Goal: Information Seeking & Learning: Learn about a topic

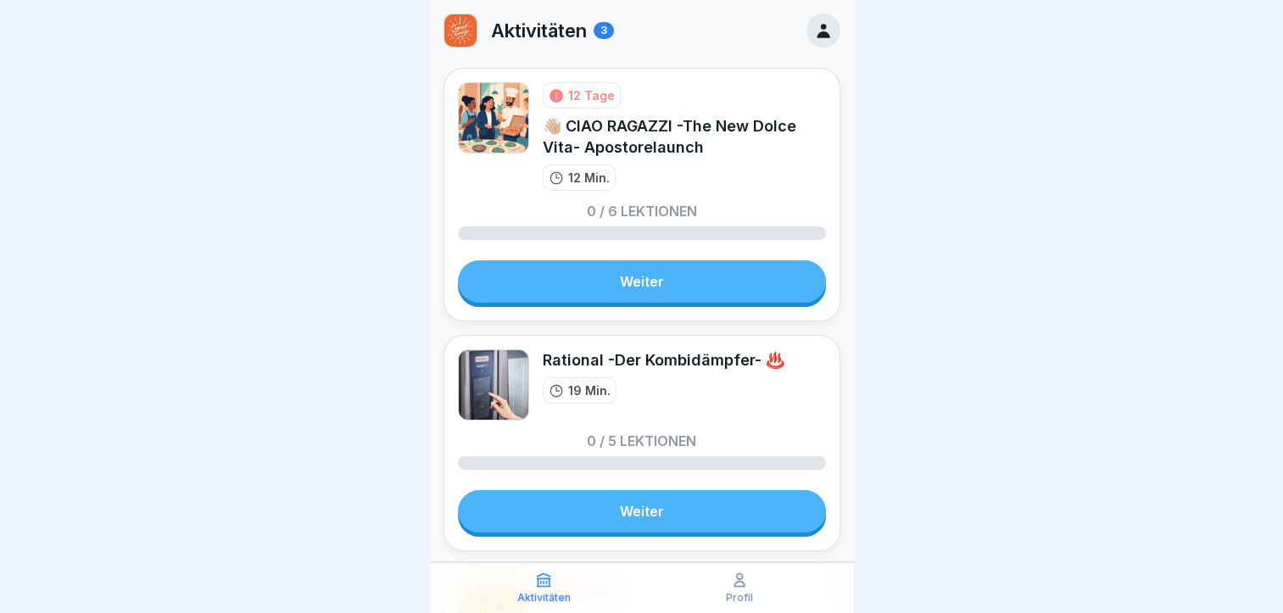
click at [657, 287] on link "Weiter" at bounding box center [642, 281] width 368 height 42
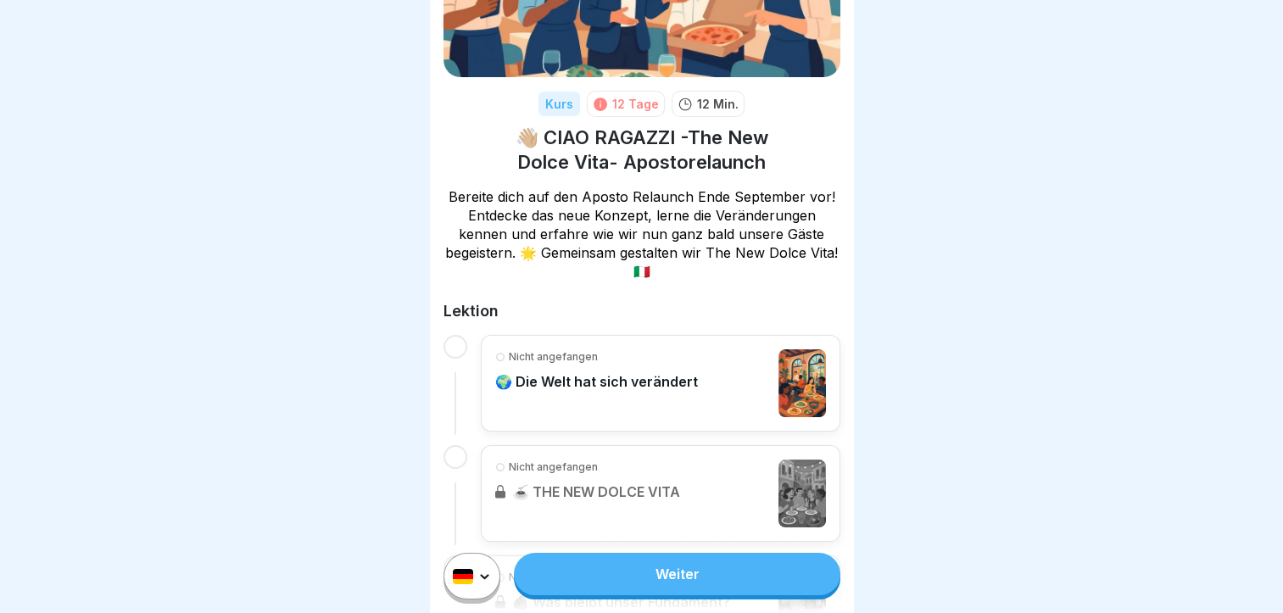
scroll to position [170, 0]
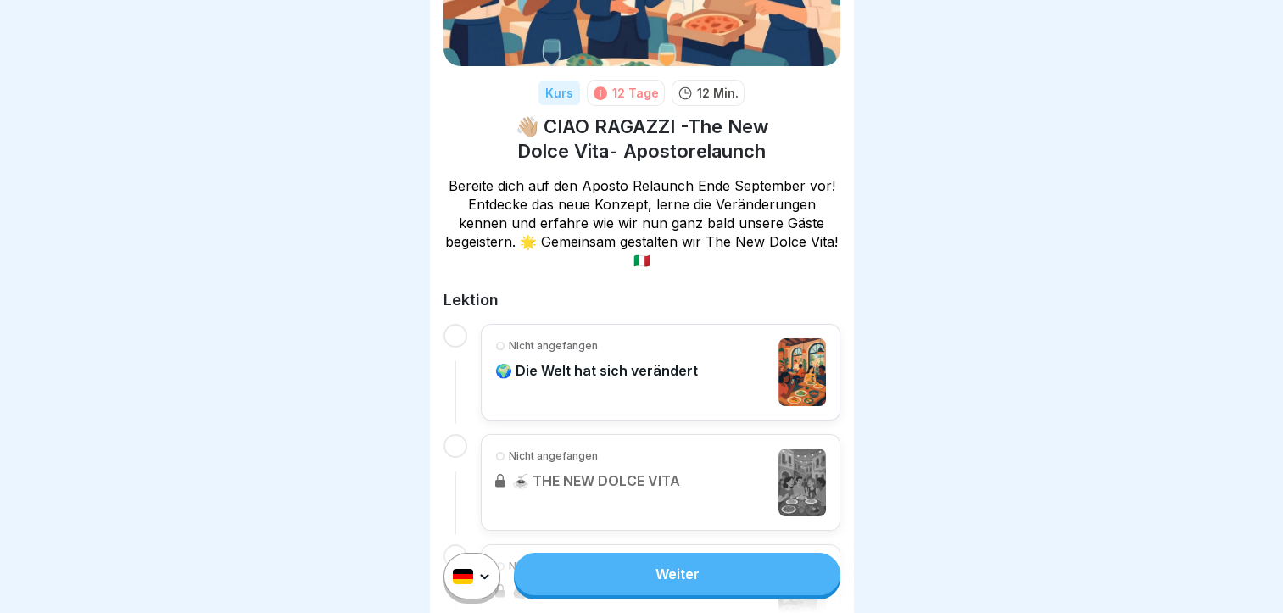
click at [643, 371] on p "🌍 Die Welt hat sich verändert" at bounding box center [596, 370] width 203 height 17
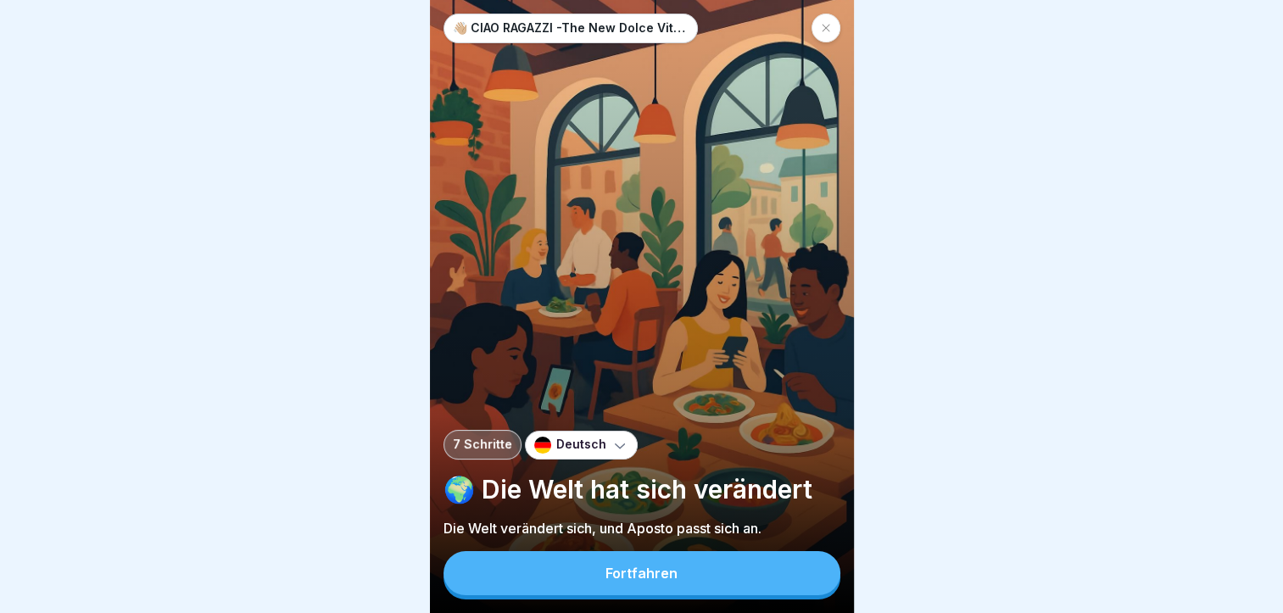
click at [701, 592] on button "Fortfahren" at bounding box center [641, 573] width 397 height 44
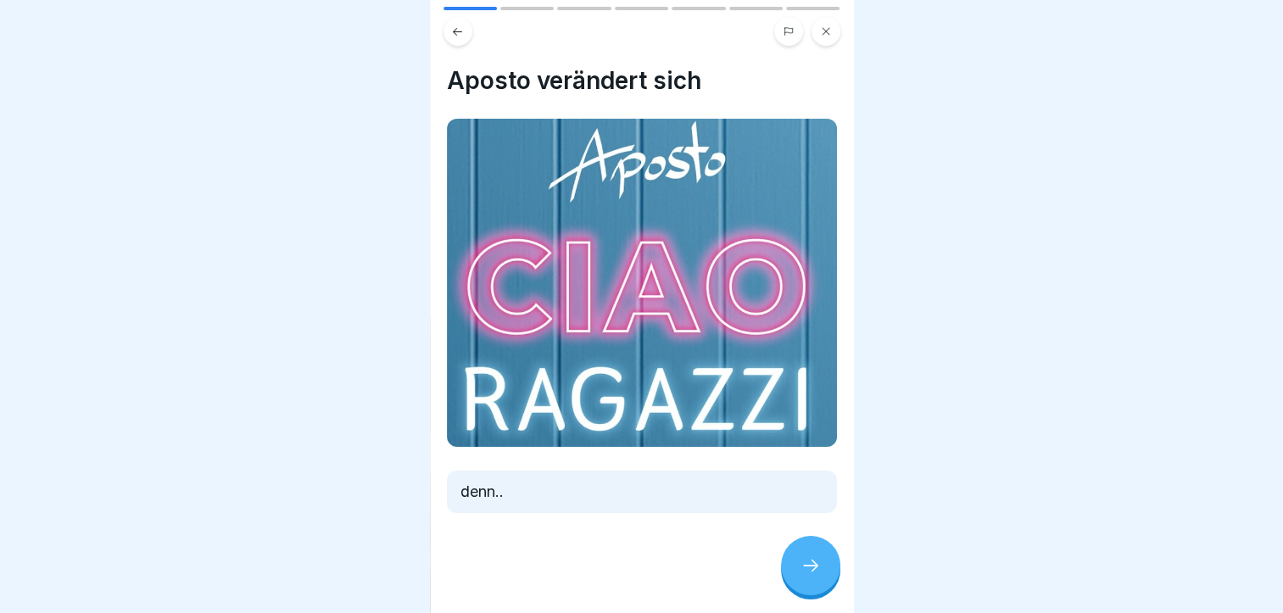
click at [801, 592] on div at bounding box center [810, 565] width 59 height 59
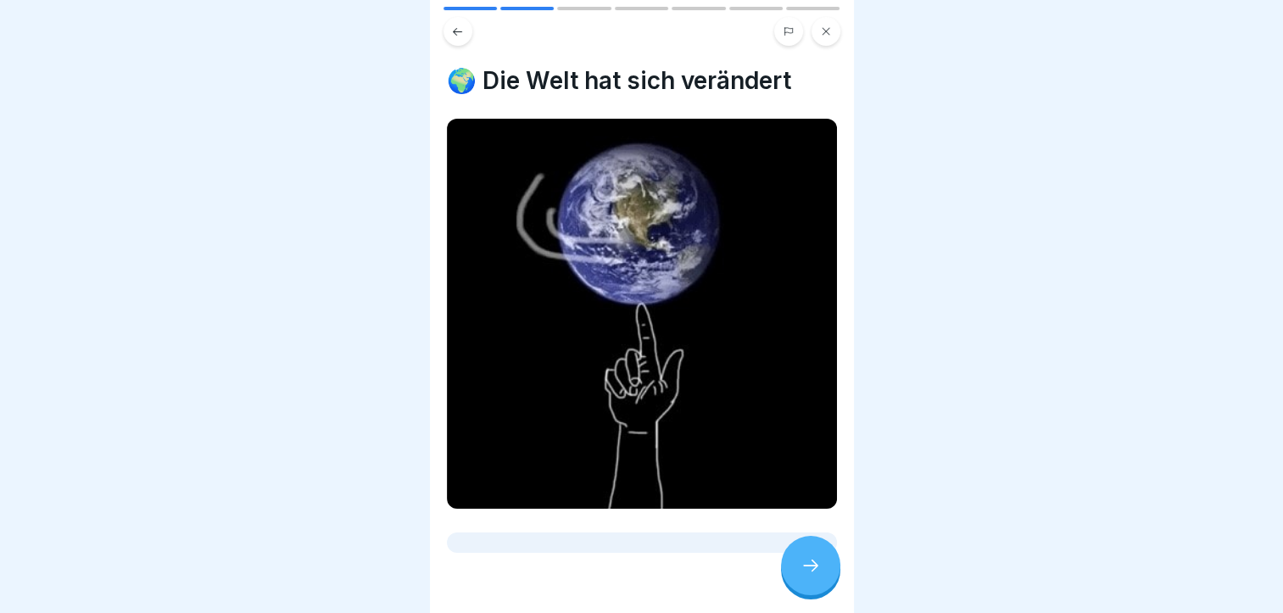
click at [801, 590] on div at bounding box center [810, 565] width 59 height 59
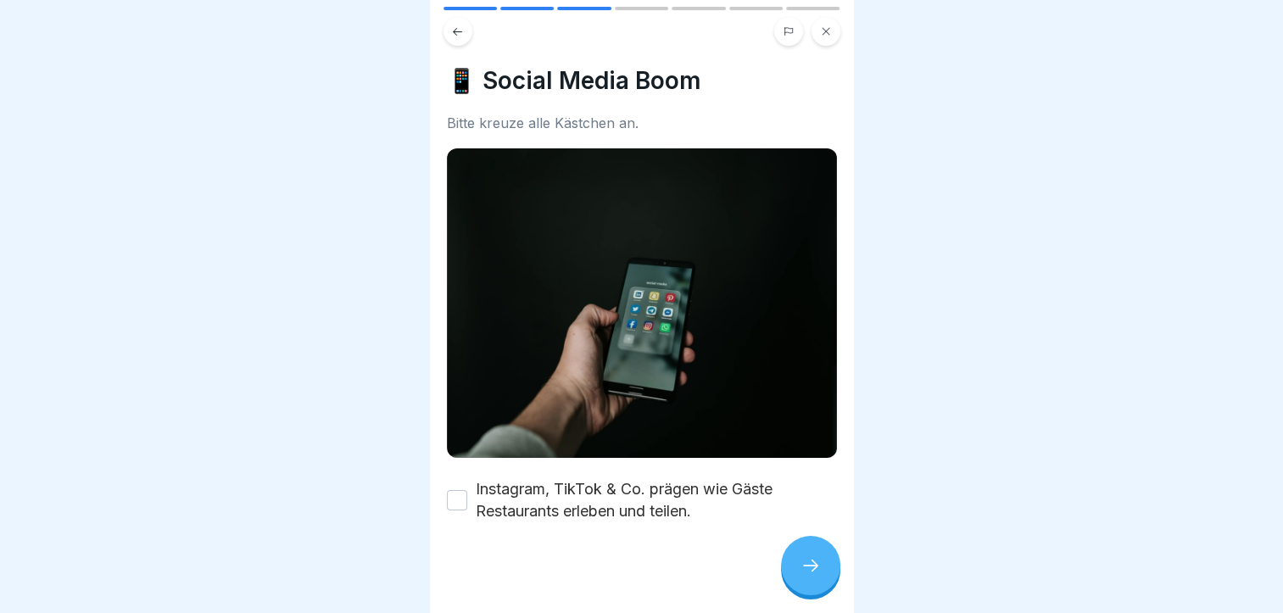
click at [801, 589] on div at bounding box center [810, 565] width 59 height 59
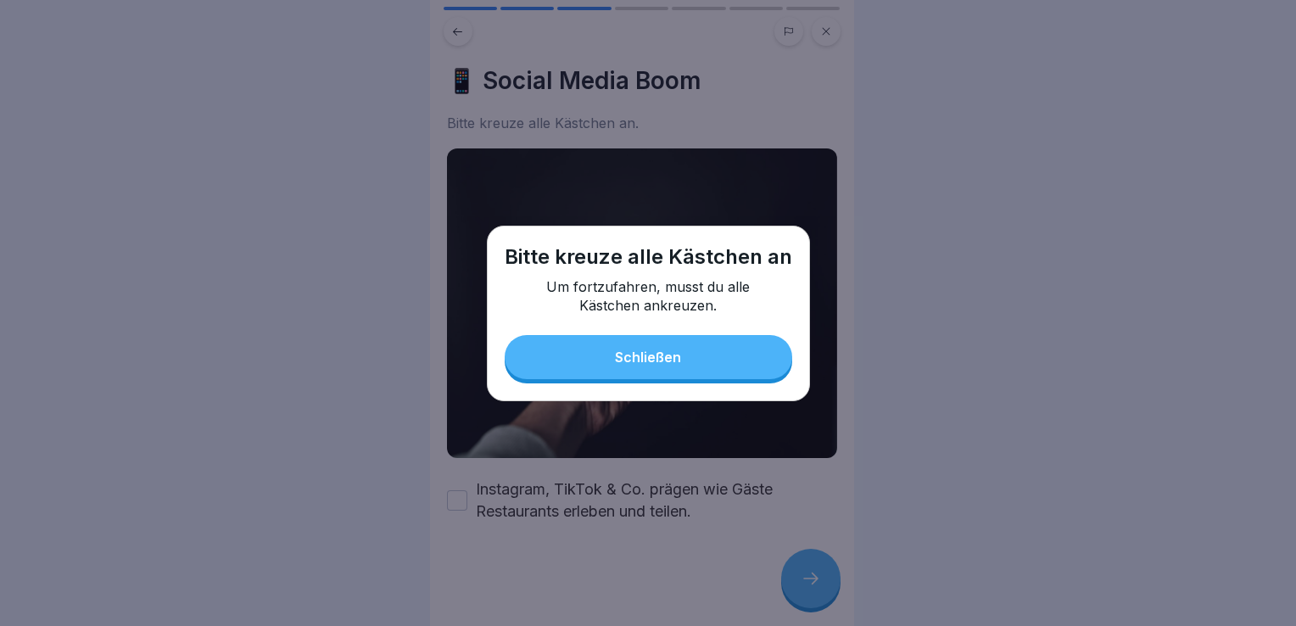
click at [658, 349] on button "Schließen" at bounding box center [648, 357] width 287 height 44
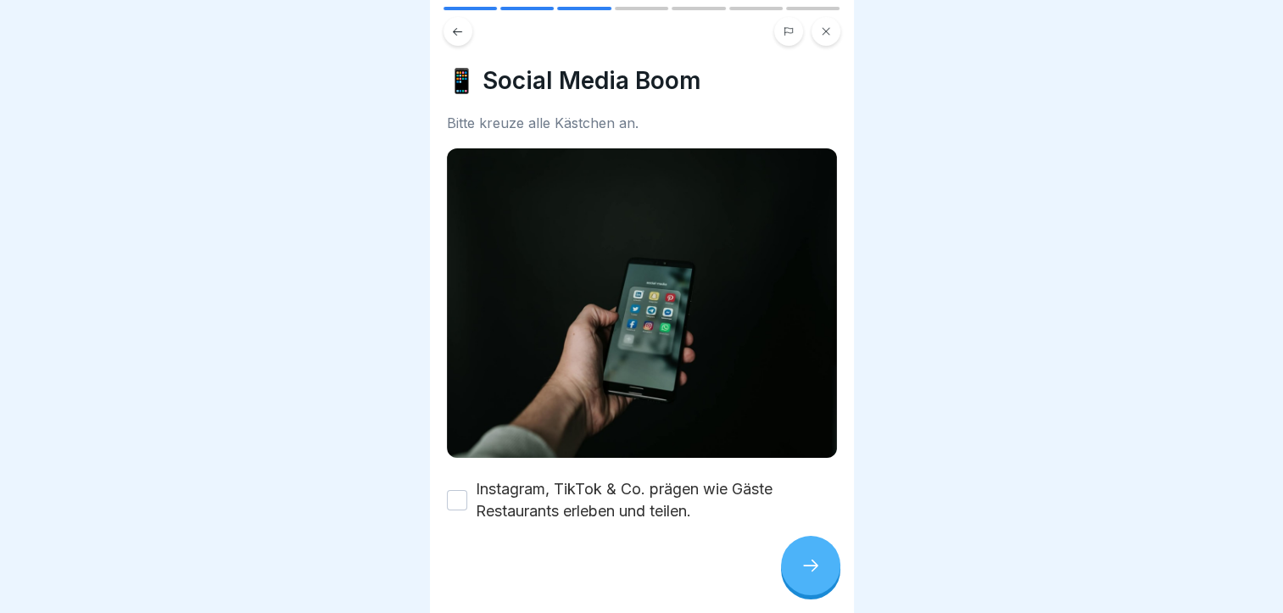
click at [444, 493] on div "📱 Social Media Boom Bitte kreuze alle Kästchen an. Instagram, TikTok & Co. präg…" at bounding box center [642, 306] width 424 height 613
click at [468, 495] on div "Instagram, TikTok & Co. prägen wie Gäste Restaurants erleben und teilen." at bounding box center [642, 500] width 390 height 44
click at [456, 494] on button "Instagram, TikTok & Co. prägen wie Gäste Restaurants erleben und teilen." at bounding box center [457, 500] width 20 height 20
click at [821, 612] on html "👋🏼 CIAO RAGAZZI -The New Dolce Vita- Apostorelaunch 7 Schritte Deutsch 🌍 Die We…" at bounding box center [641, 306] width 1283 height 613
click at [792, 606] on div at bounding box center [642, 573] width 390 height 102
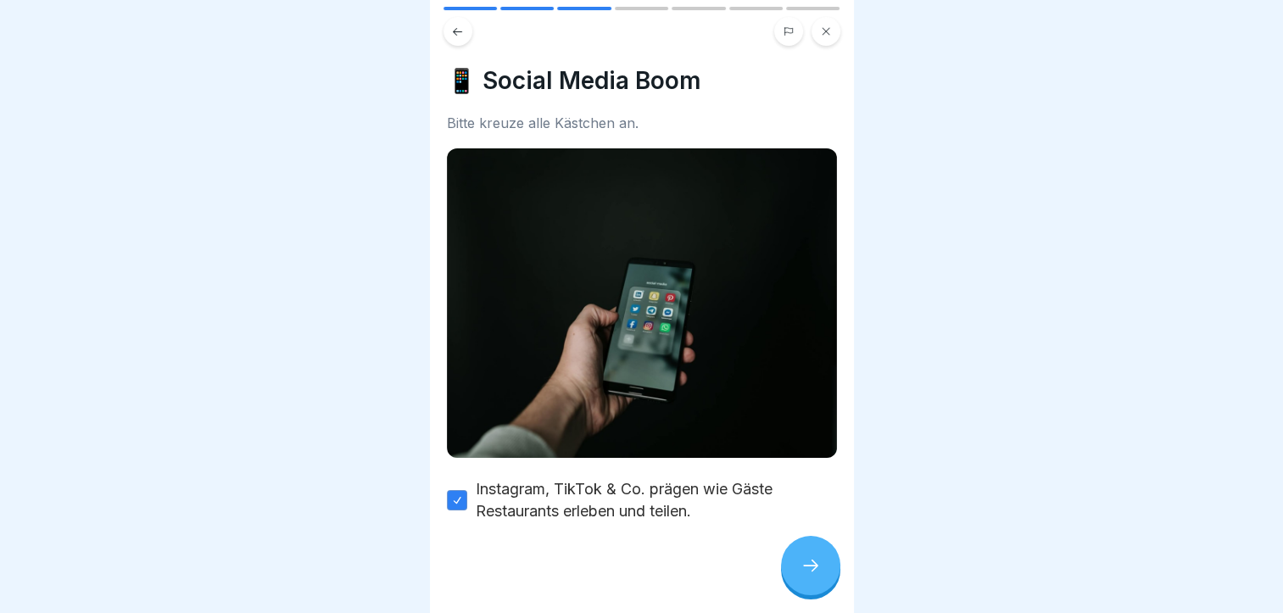
click at [830, 585] on div at bounding box center [810, 565] width 59 height 59
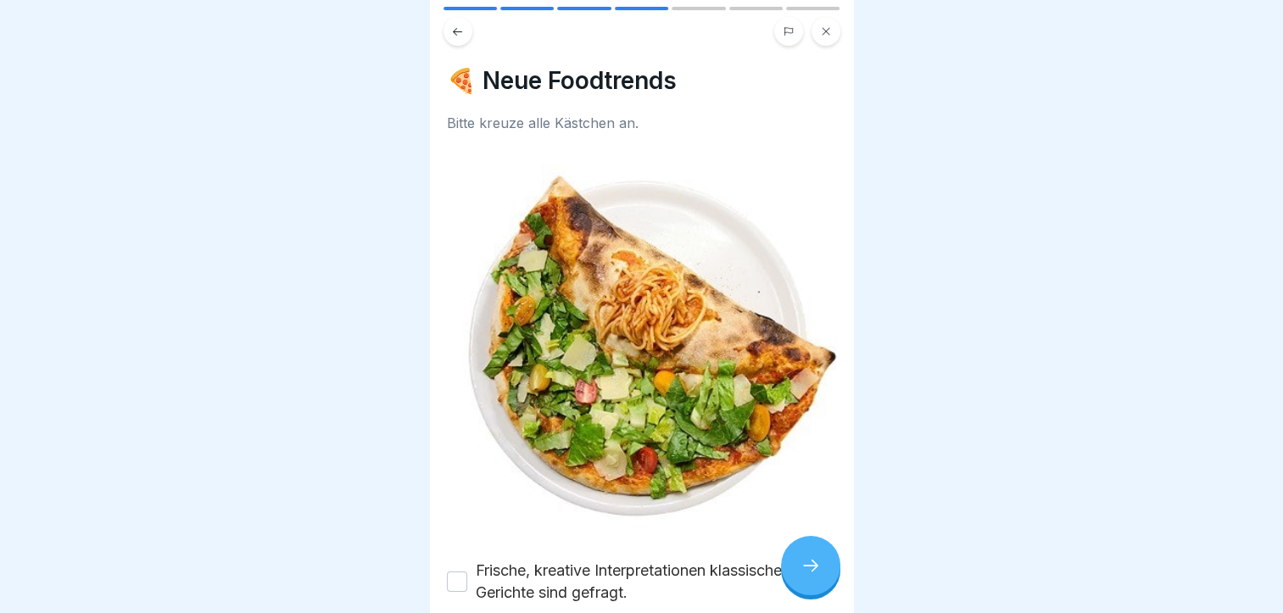
click at [448, 572] on button "Frische, kreative Interpretationen klassischer Gerichte sind gefragt." at bounding box center [457, 582] width 20 height 20
click at [811, 576] on icon at bounding box center [811, 565] width 20 height 20
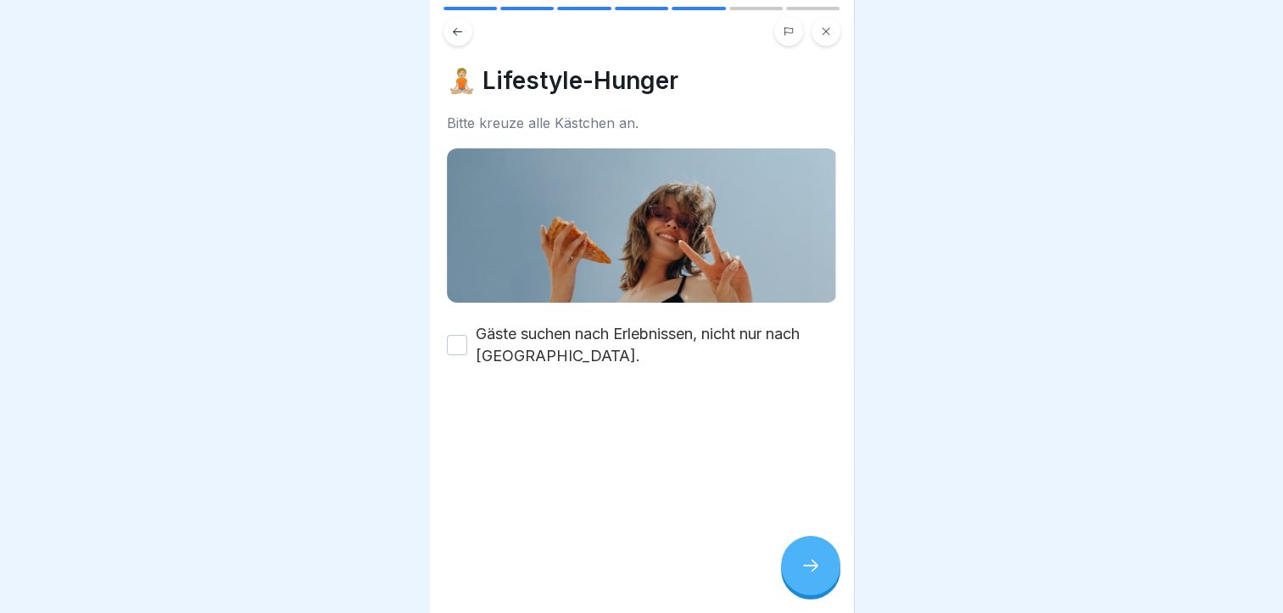
click at [448, 341] on button "Gäste suchen nach Erlebnissen, nicht nur nach [GEOGRAPHIC_DATA]." at bounding box center [457, 345] width 20 height 20
click at [812, 576] on icon at bounding box center [811, 565] width 20 height 20
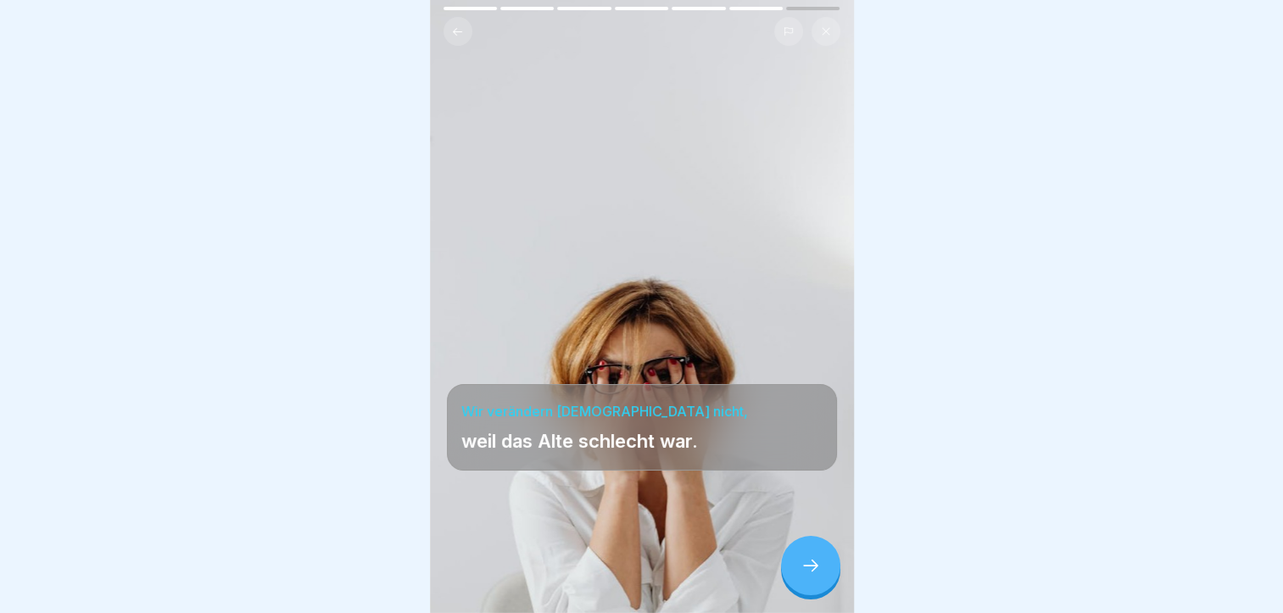
click at [823, 581] on div at bounding box center [810, 565] width 59 height 59
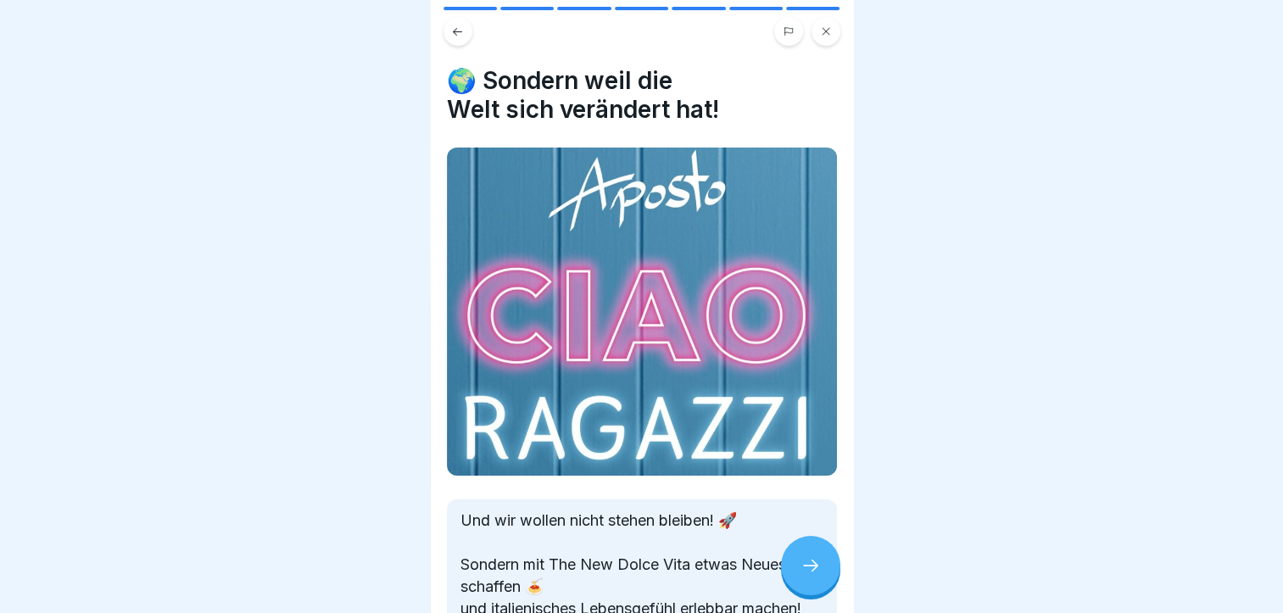
scroll to position [130, 0]
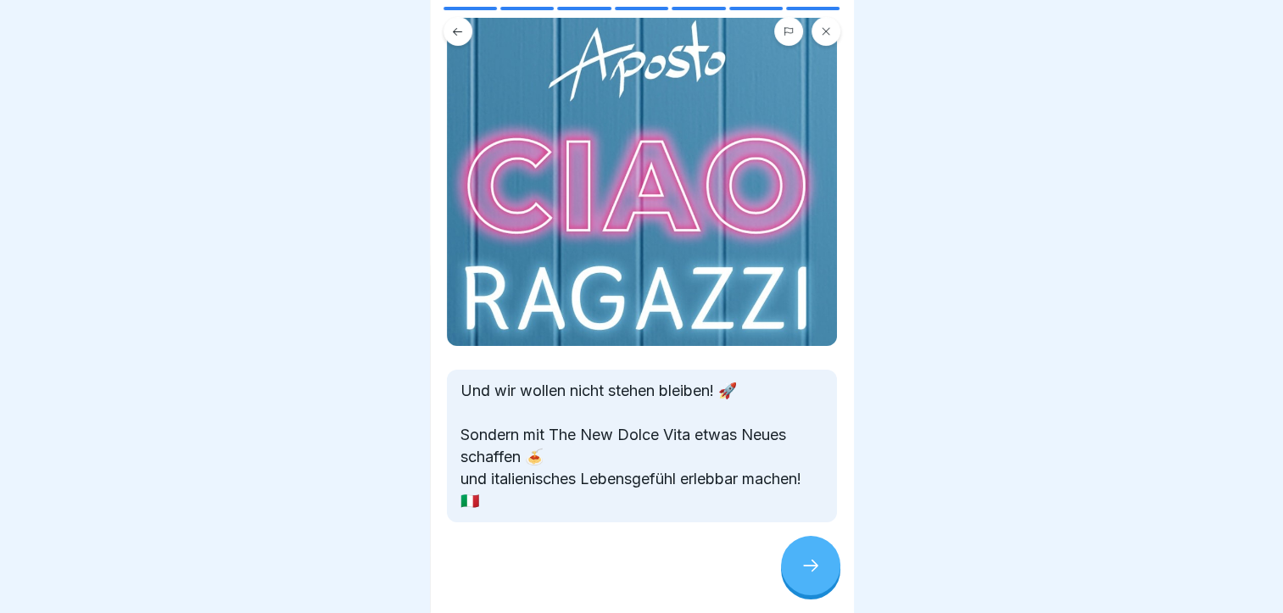
click at [814, 576] on icon at bounding box center [811, 565] width 20 height 20
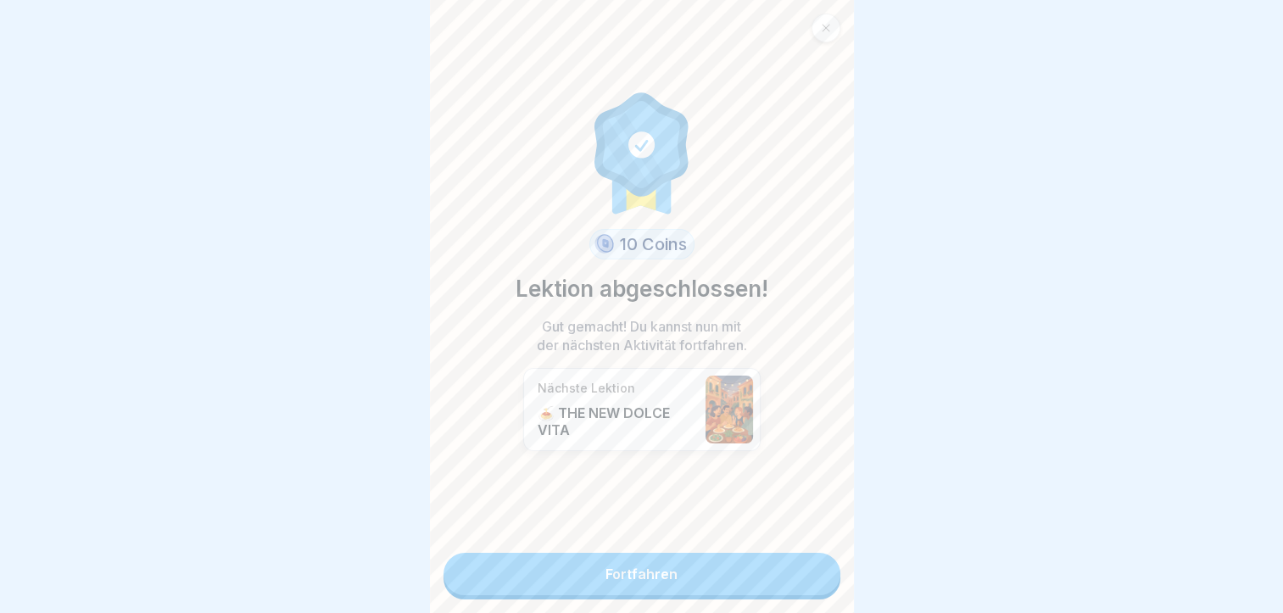
click at [784, 574] on link "Fortfahren" at bounding box center [641, 574] width 397 height 42
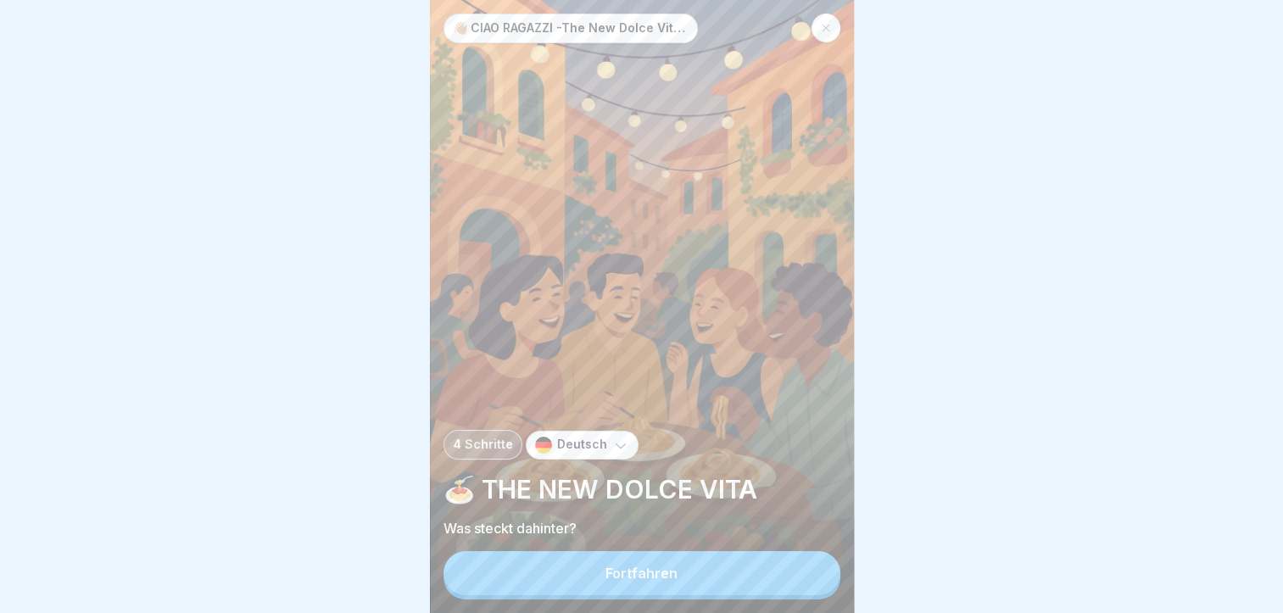
click at [738, 594] on button "Fortfahren" at bounding box center [641, 573] width 397 height 44
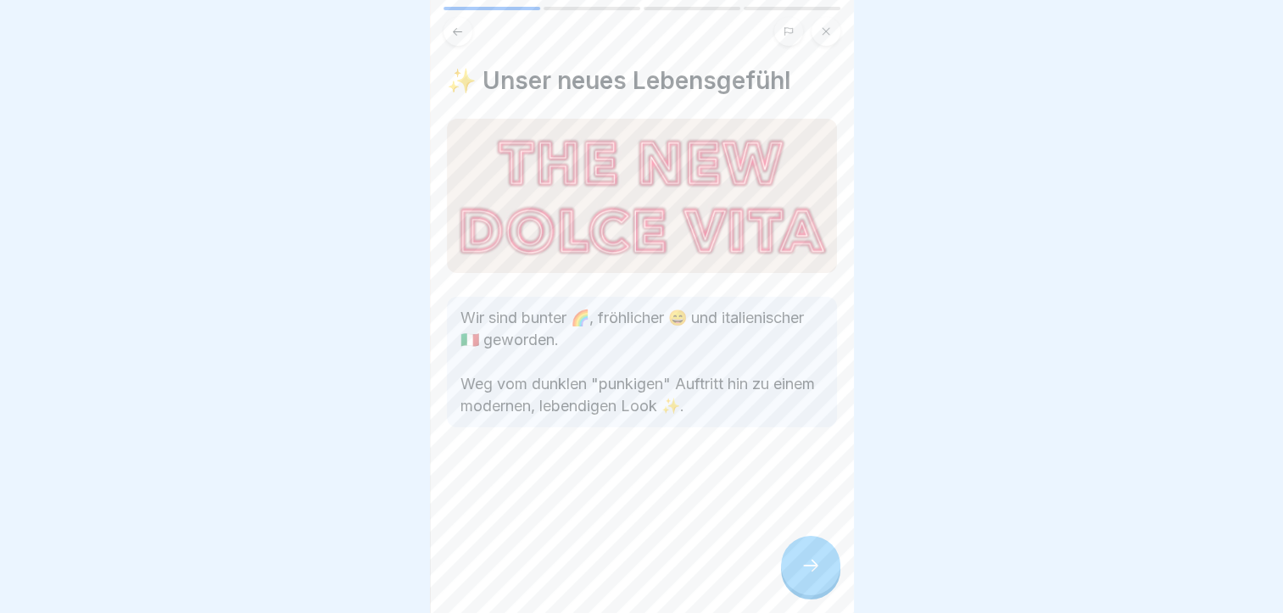
click at [807, 574] on icon at bounding box center [811, 565] width 20 height 20
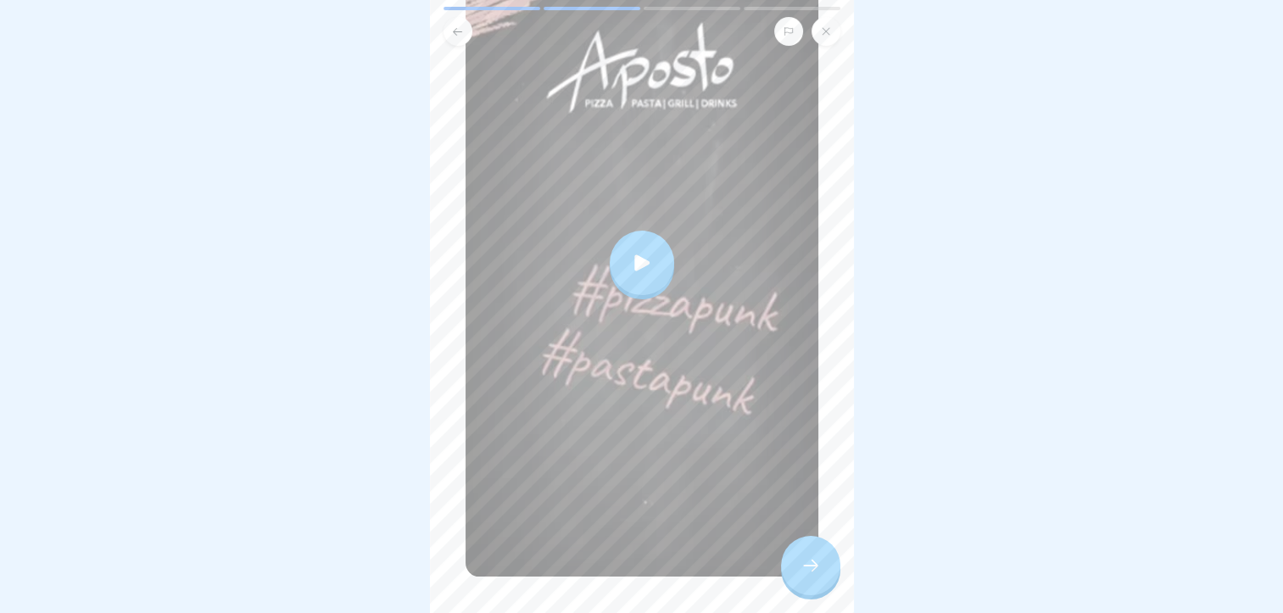
scroll to position [254, 0]
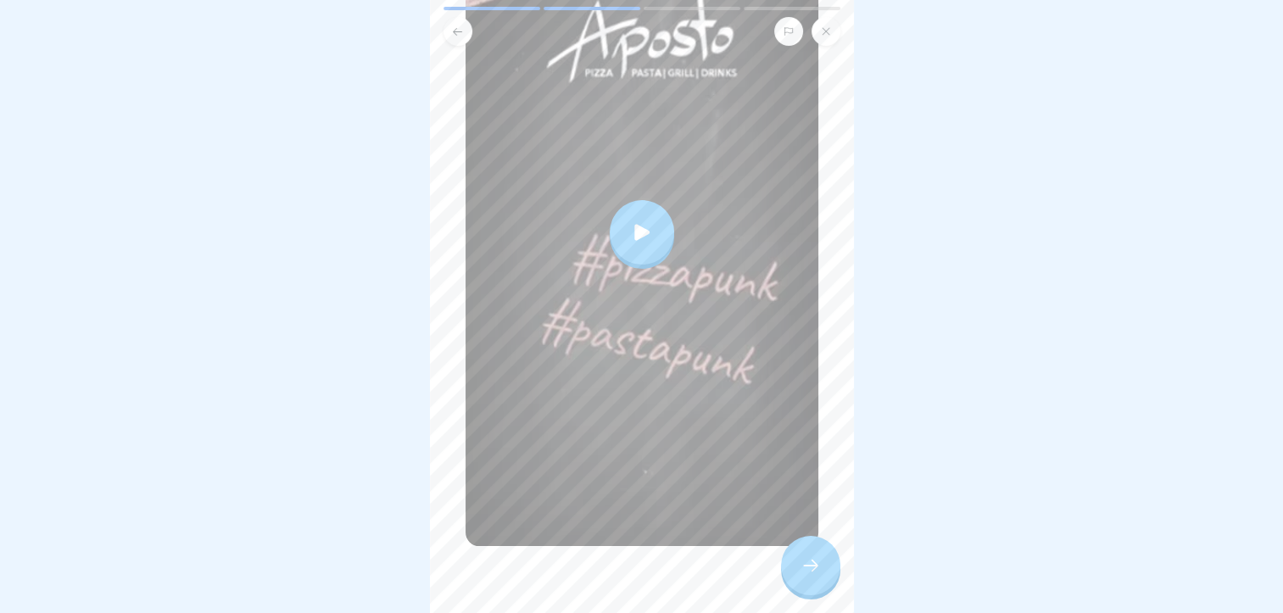
click at [618, 224] on div at bounding box center [642, 232] width 64 height 64
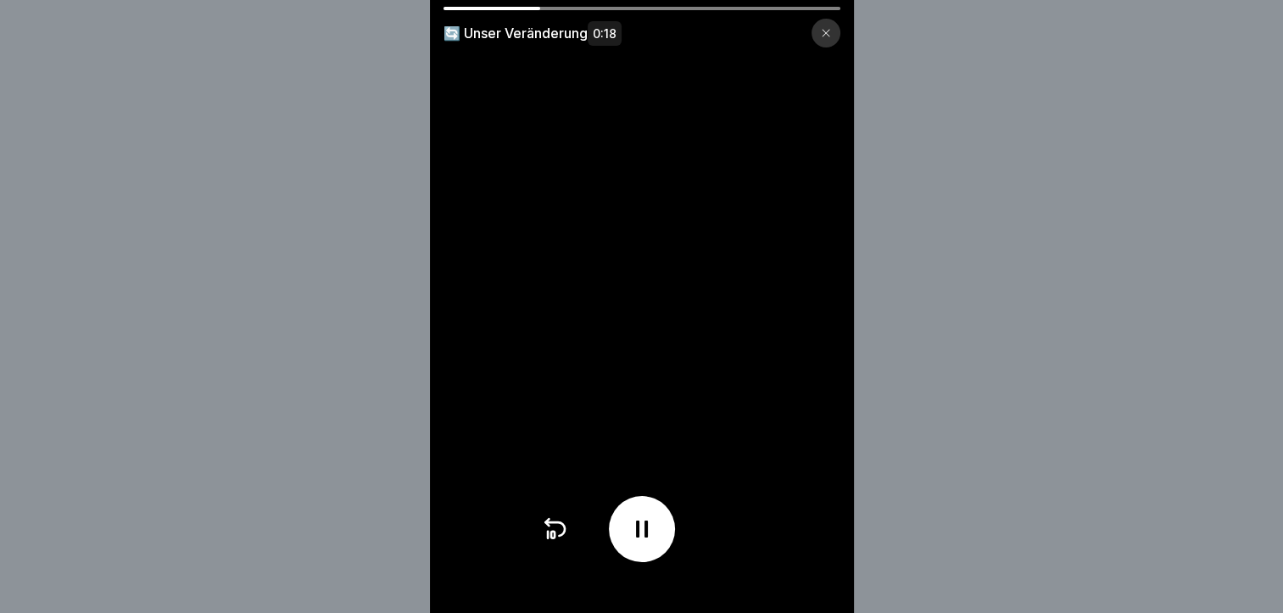
scroll to position [13, 0]
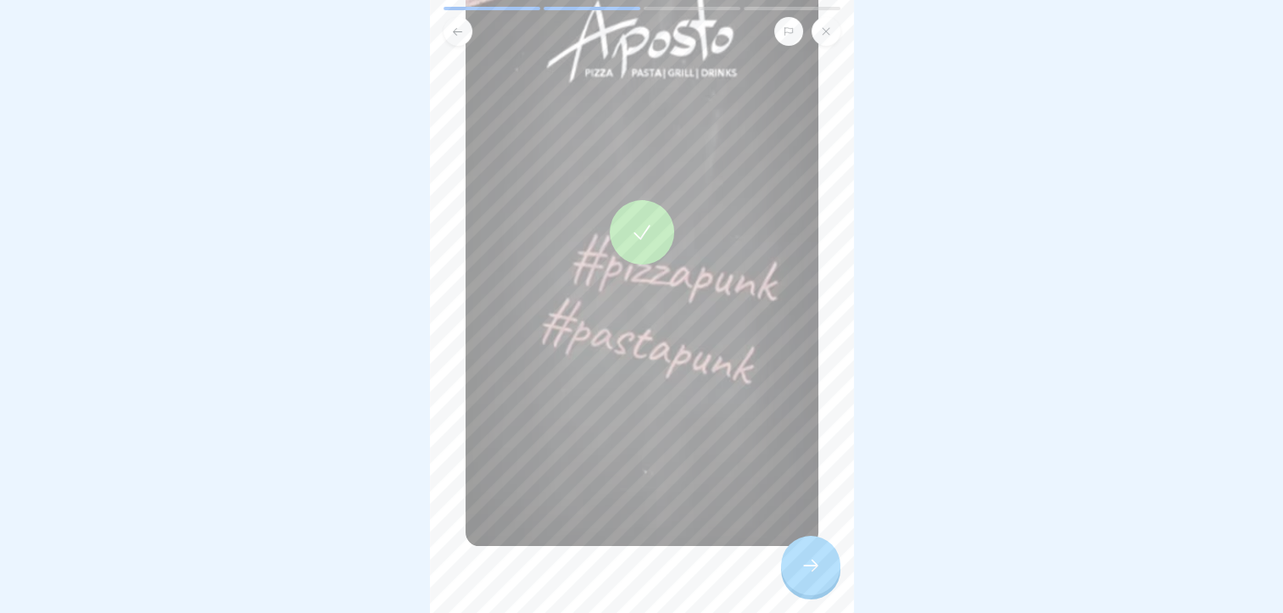
click at [817, 18] on button at bounding box center [826, 31] width 29 height 29
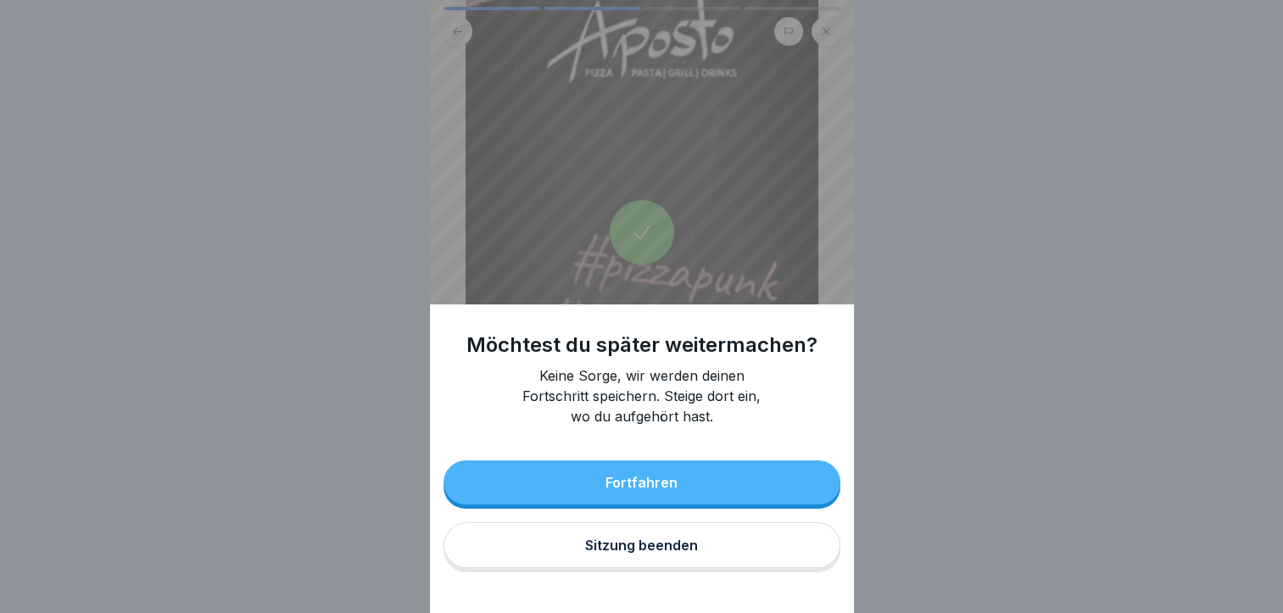
click at [698, 568] on button "Sitzung beenden" at bounding box center [641, 545] width 397 height 46
